Goal: Information Seeking & Learning: Find specific fact

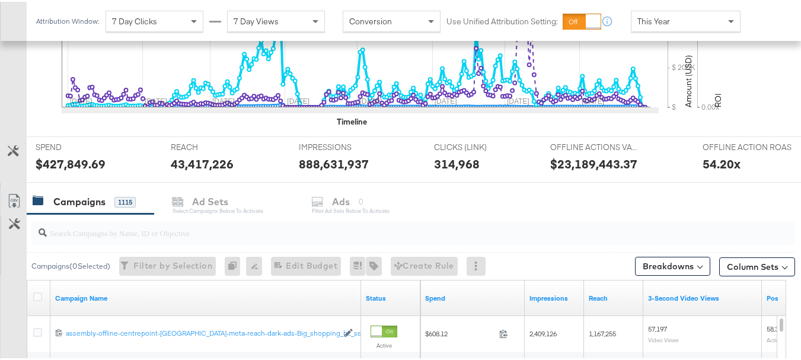
scroll to position [457, 0]
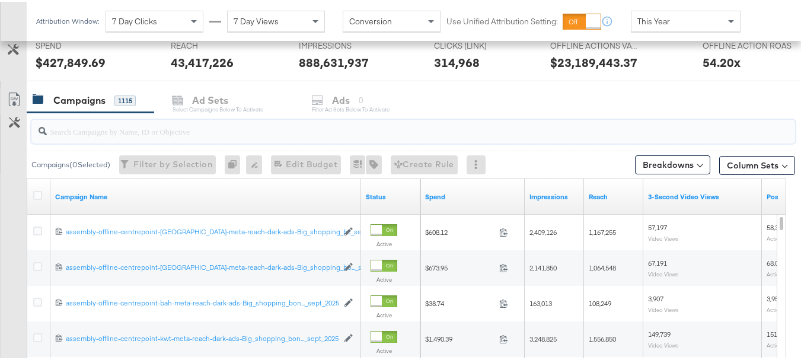
click at [229, 132] on input "search" at bounding box center [387, 124] width 681 height 23
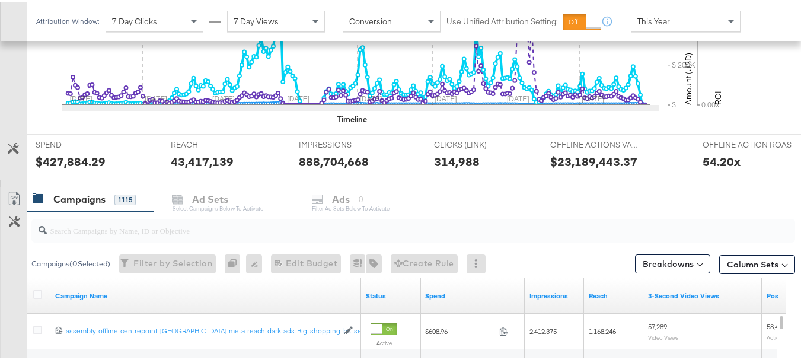
scroll to position [366, 0]
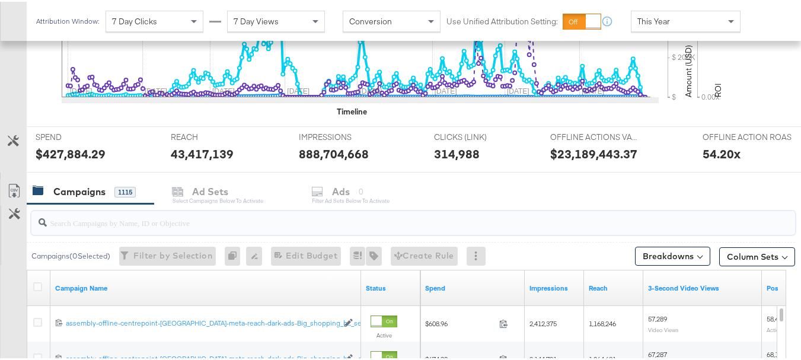
click at [282, 225] on input "search" at bounding box center [387, 216] width 681 height 23
paste input "assembly-offline-centrepoint-ksa-all-reach-BackToSchool-2025"
type input "assembly-offline-centrepoint-ksa-all-reach-BackToSchool-2025"
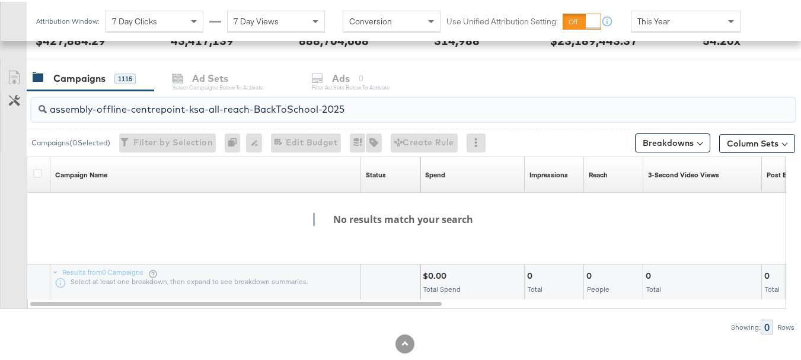
scroll to position [480, 0]
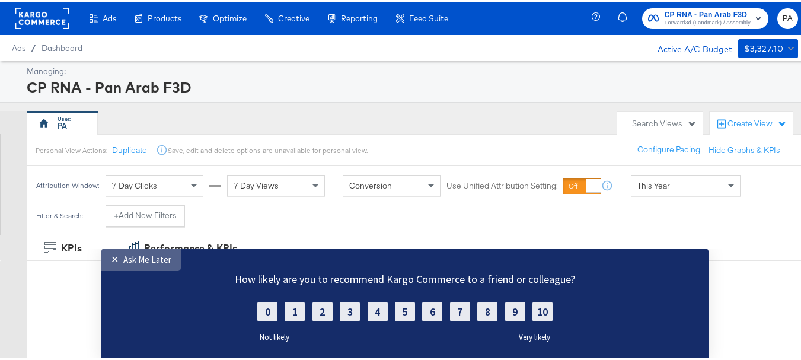
click at [126, 257] on div "Ask Me Later" at bounding box center [147, 259] width 48 height 11
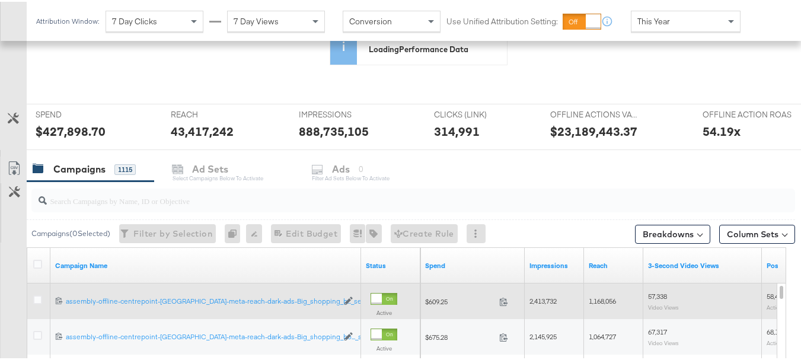
scroll to position [356, 0]
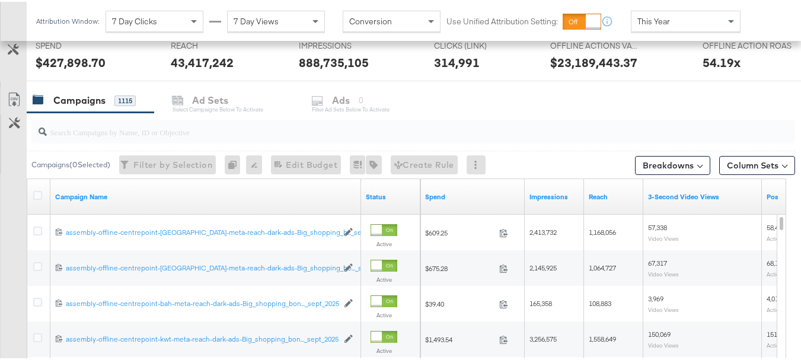
click at [194, 135] on input "search" at bounding box center [387, 125] width 681 height 23
paste input "assembly-offline-centrepoint-ksa-all-reach-BackToSchool-2025"
type input "assembly-offline-centrepoint-ksa-all-reach-BackToSchool-2025"
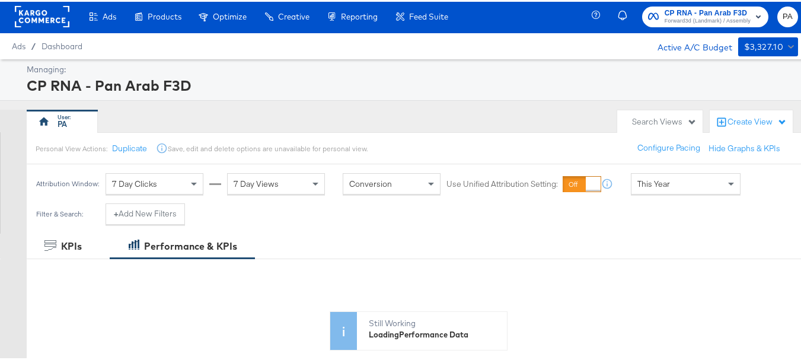
scroll to position [0, 0]
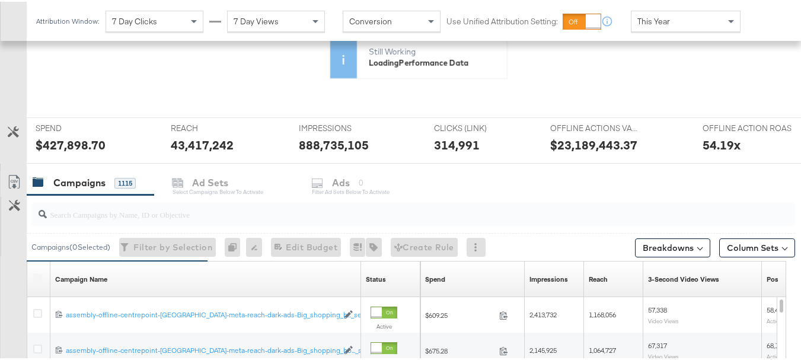
scroll to position [296, 0]
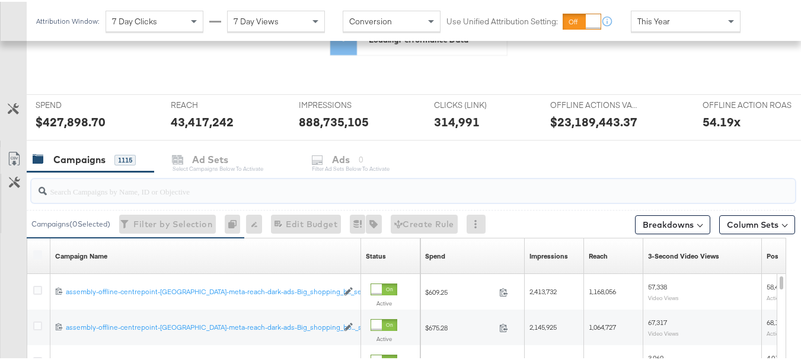
click at [213, 189] on input "search" at bounding box center [387, 184] width 681 height 23
paste input "assembly-offline-centrepoint-ksa-all-reach-BackToSchool-2025"
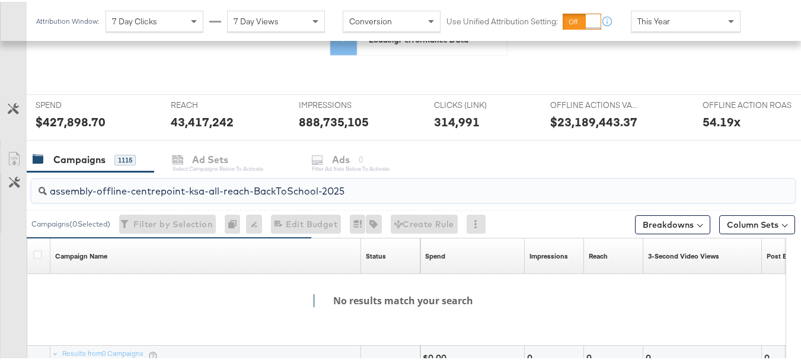
click at [90, 160] on div "Campaigns" at bounding box center [79, 158] width 52 height 14
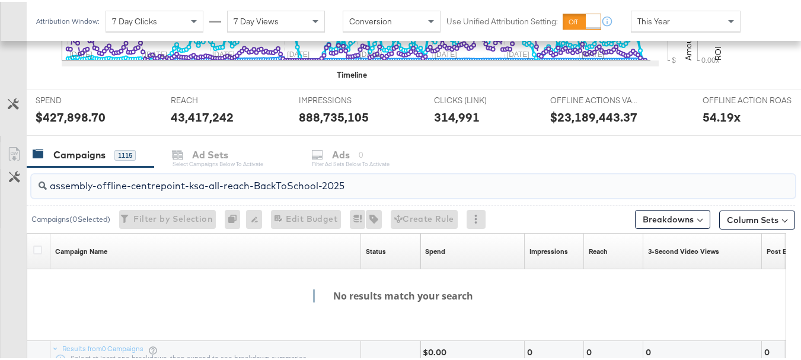
scroll to position [504, 0]
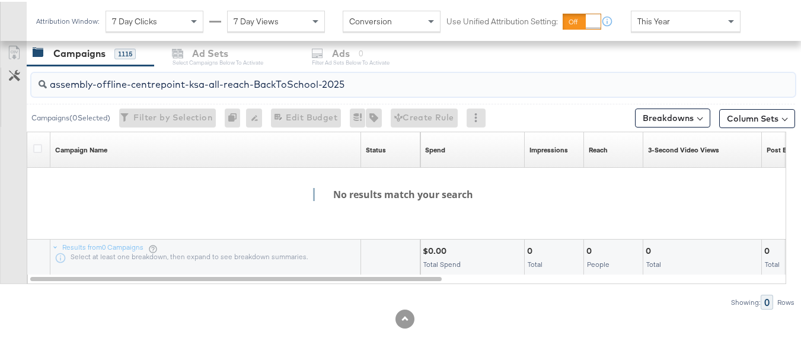
click at [372, 85] on input "assembly-offline-centrepoint-ksa-all-reach-BackToSchool-2025" at bounding box center [387, 77] width 681 height 23
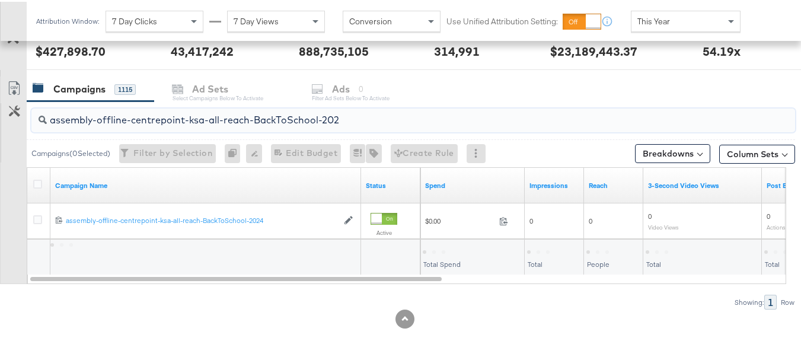
scroll to position [468, 0]
type input "a"
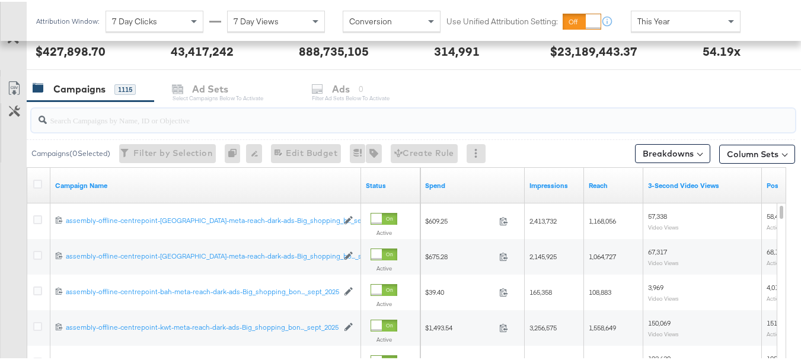
scroll to position [504, 0]
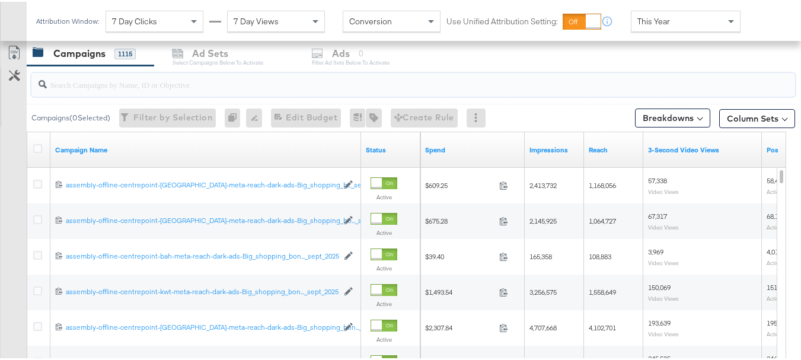
paste input "assembly-offline-centrepoint-ksa-meta-reach-dark-ads-BackToSchool-2025"
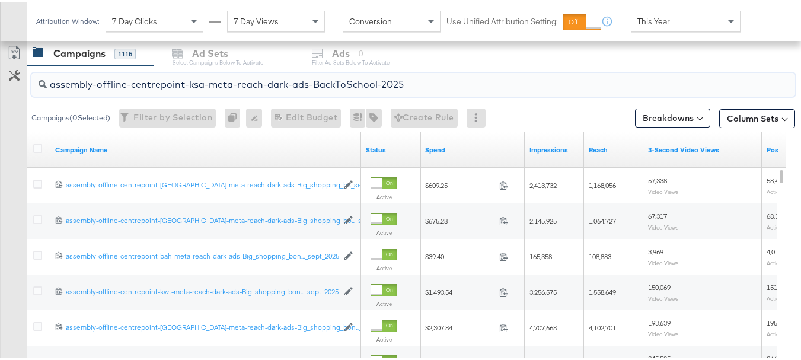
scroll to position [468, 0]
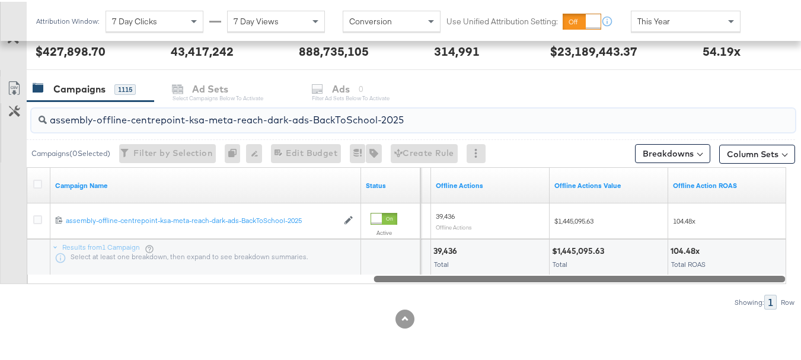
drag, startPoint x: 218, startPoint y: 277, endPoint x: 643, endPoint y: 292, distance: 425.3
click at [641, 297] on div "assembly-offline-centrepoint-ksa-meta-reach-dark-ads-BackToSchool-2025 Campaign…" at bounding box center [397, 204] width 795 height 208
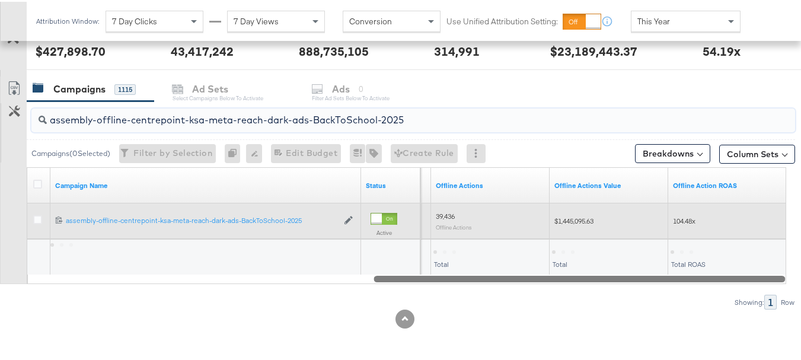
click at [570, 219] on span "$1,445,095.63" at bounding box center [573, 219] width 39 height 9
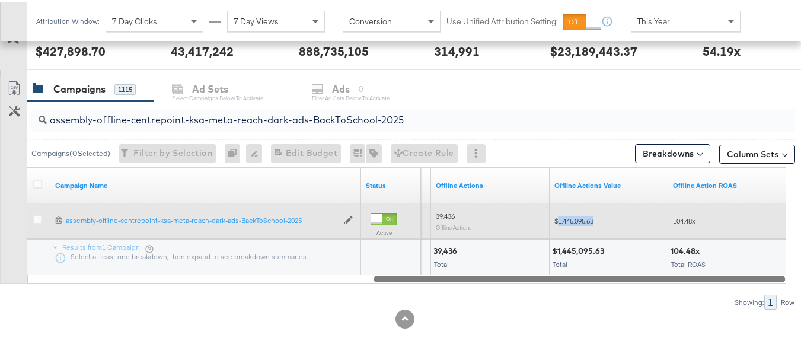
copy span "1,445,095.63"
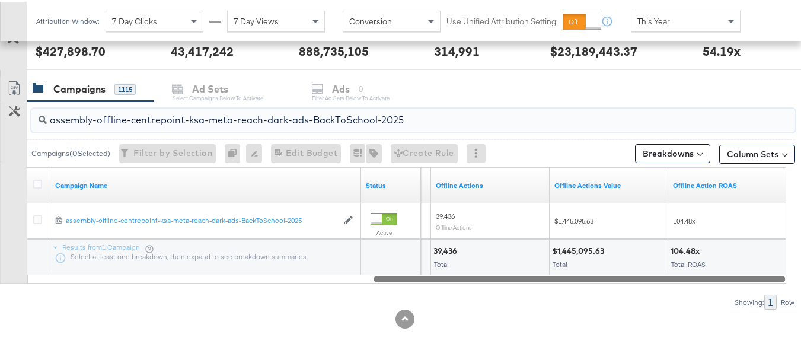
click at [265, 120] on input "assembly-offline-centrepoint-ksa-meta-reach-dark-ads-BackToSchool-2025" at bounding box center [387, 113] width 681 height 23
paste input "video-view"
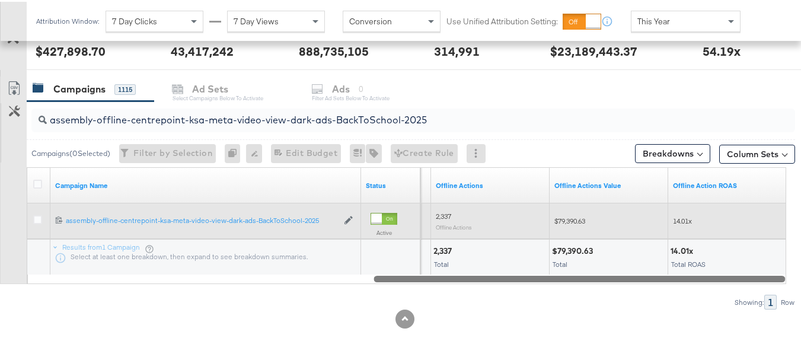
click at [578, 222] on span "$79,390.63" at bounding box center [569, 219] width 31 height 9
copy span "79,390.63"
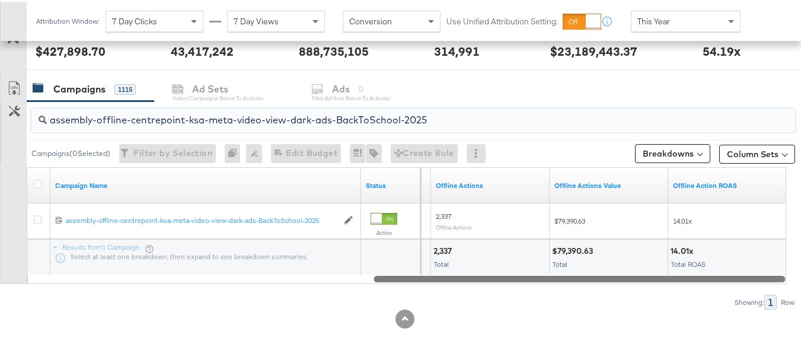
click at [210, 116] on input "assembly-offline-centrepoint-ksa-meta-video-view-dark-ads-BackToSchool-2025" at bounding box center [387, 113] width 681 height 23
paste input "engagement"
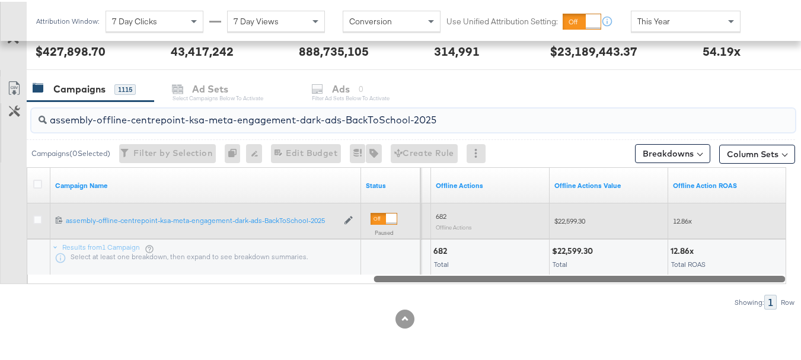
click at [573, 219] on span "$22,599.30" at bounding box center [569, 219] width 31 height 9
copy span "22,599.30"
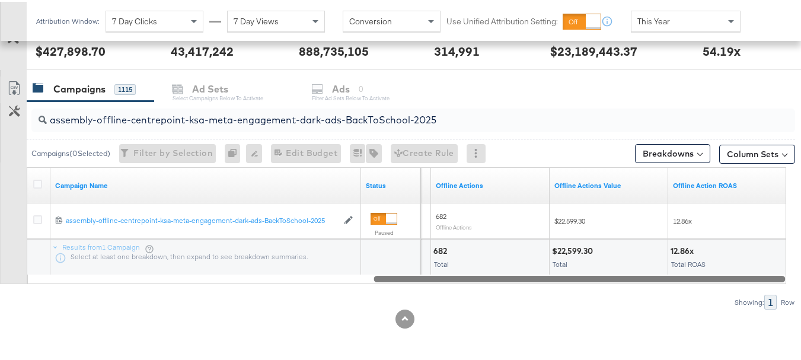
click at [260, 120] on input "assembly-offline-centrepoint-ksa-meta-engagement-dark-ads-BackToSchool-2025" at bounding box center [387, 113] width 681 height 23
paste input "uae-meta-reach"
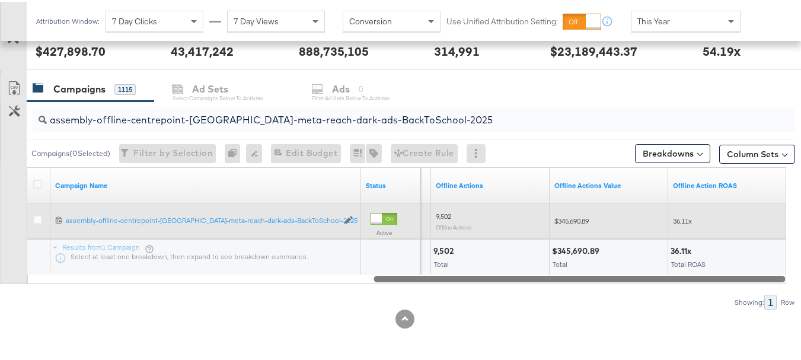
click at [576, 217] on span "$345,690.89" at bounding box center [571, 219] width 34 height 9
copy span "345,690.89"
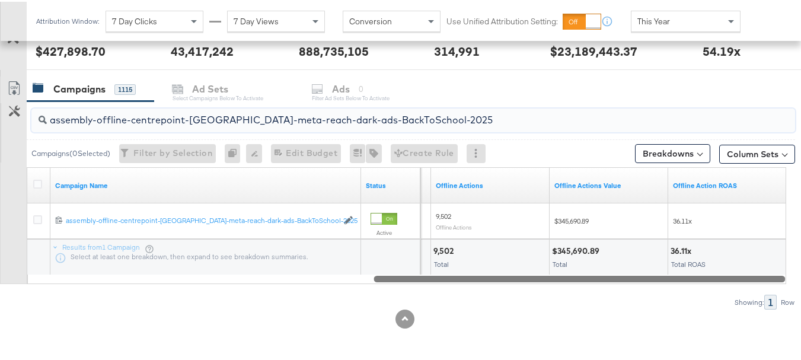
click at [208, 117] on input "assembly-offline-centrepoint-[GEOGRAPHIC_DATA]-meta-reach-dark-ads-BackToSchool…" at bounding box center [387, 113] width 681 height 23
paste input "[GEOGRAPHIC_DATA]"
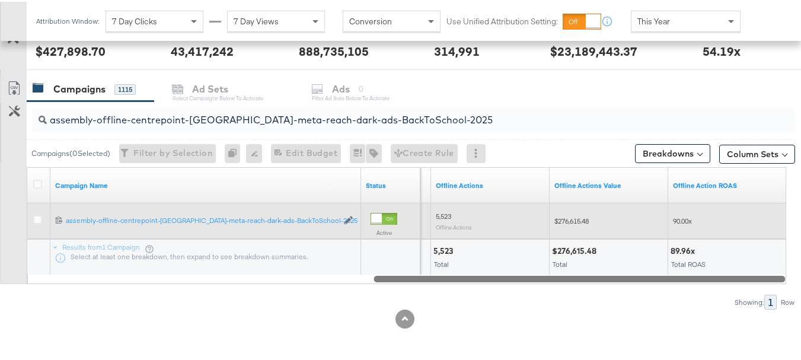
click at [577, 220] on span "$276,615.48" at bounding box center [571, 219] width 34 height 9
copy span "276,615.48"
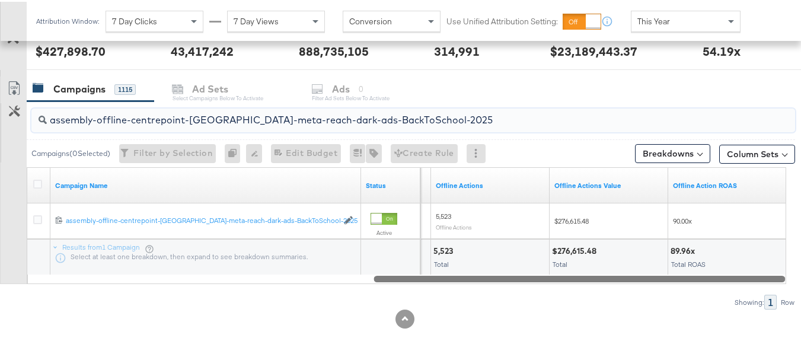
click at [231, 117] on input "assembly-offline-centrepoint-[GEOGRAPHIC_DATA]-meta-reach-dark-ads-BackToSchool…" at bounding box center [387, 113] width 681 height 23
paste input "kwt"
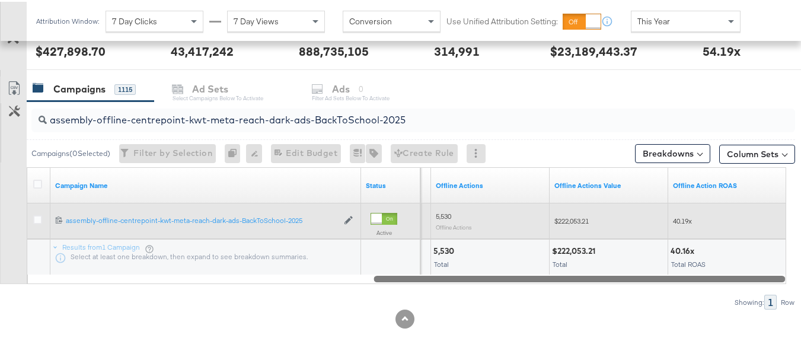
click at [576, 220] on span "$222,053.21" at bounding box center [571, 219] width 34 height 9
copy span "222,053.21"
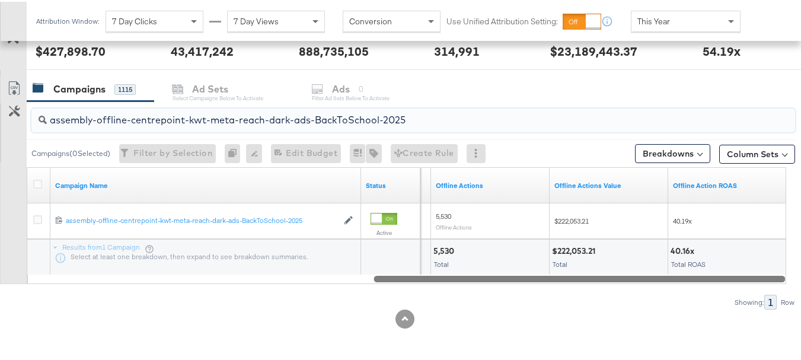
click at [191, 118] on input "assembly-offline-centrepoint-kwt-meta-reach-dark-ads-BackToSchool-2025" at bounding box center [387, 113] width 681 height 23
paste input "bah"
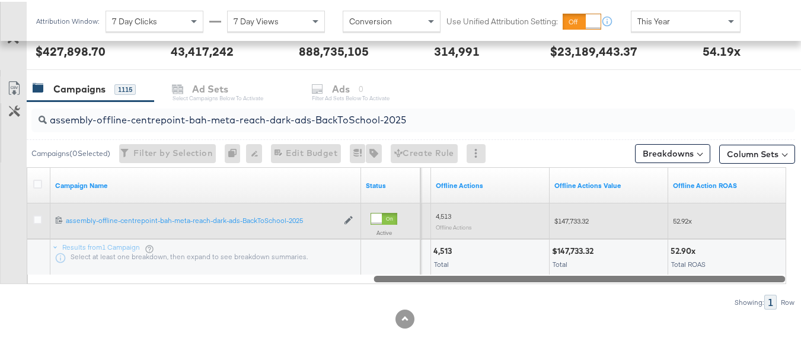
click at [575, 218] on span "$147,733.32" at bounding box center [571, 219] width 34 height 9
copy span "147,733.32"
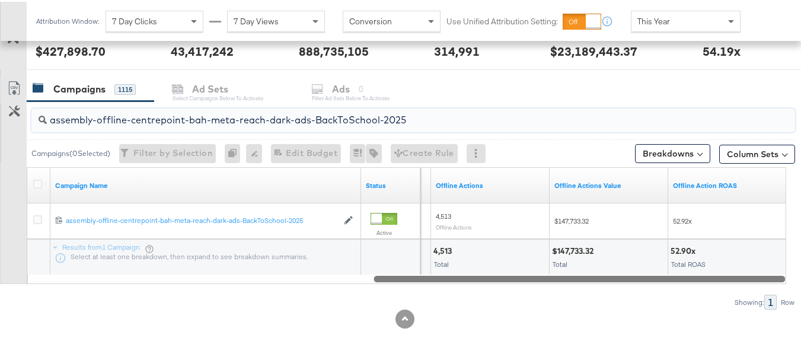
click at [203, 117] on input "assembly-offline-centrepoint-bah-meta-reach-dark-ads-BackToSchool-2025" at bounding box center [387, 113] width 681 height 23
paste input "oman"
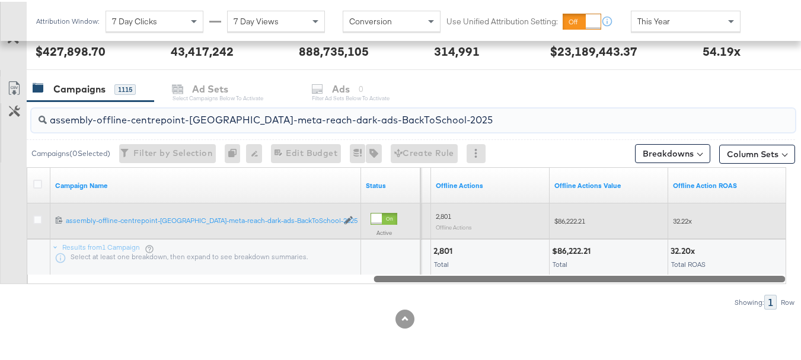
type input "assembly-offline-centrepoint-[GEOGRAPHIC_DATA]-meta-reach-dark-ads-BackToSchool…"
click at [580, 218] on span "$86,222.21" at bounding box center [569, 219] width 31 height 9
